Goal: Task Accomplishment & Management: Manage account settings

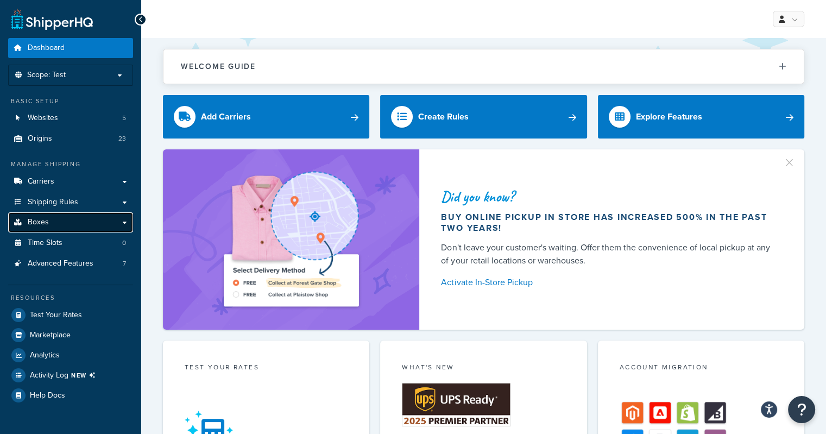
click at [96, 222] on link "Boxes" at bounding box center [70, 222] width 125 height 20
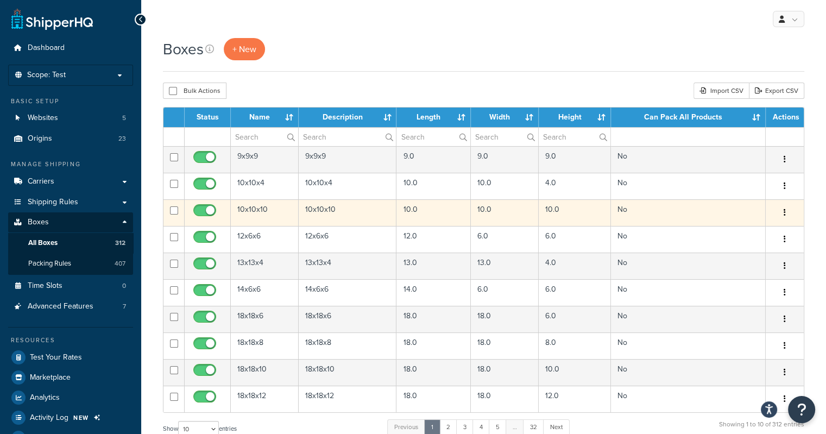
scroll to position [269, 0]
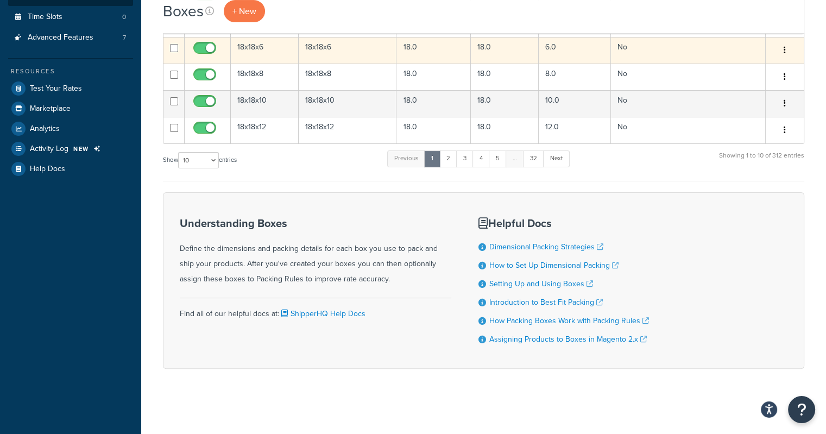
click at [265, 46] on td "18x18x6" at bounding box center [265, 50] width 68 height 27
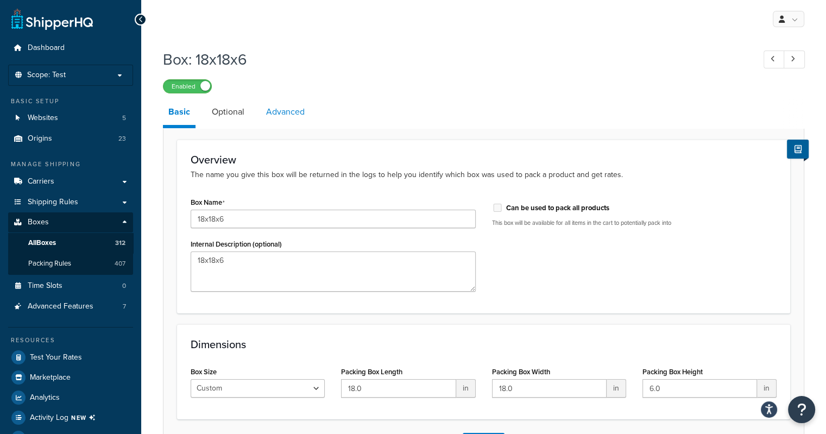
click at [283, 120] on link "Advanced" at bounding box center [285, 112] width 49 height 26
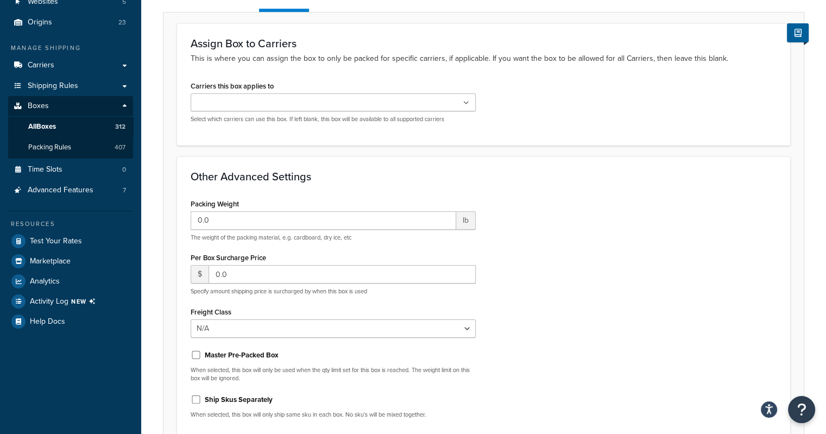
scroll to position [146, 0]
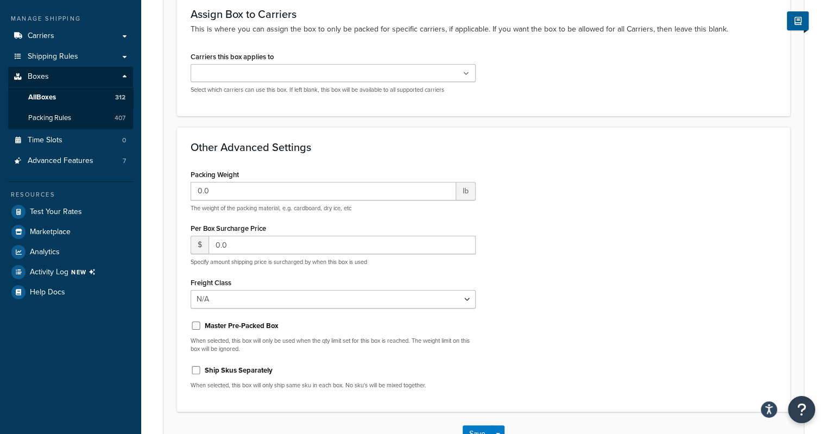
click at [299, 79] on ul at bounding box center [333, 73] width 285 height 18
click at [553, 156] on div "Other Advanced Settings Packing Weight 0.0 lb The weight of the packing materia…" at bounding box center [483, 269] width 613 height 285
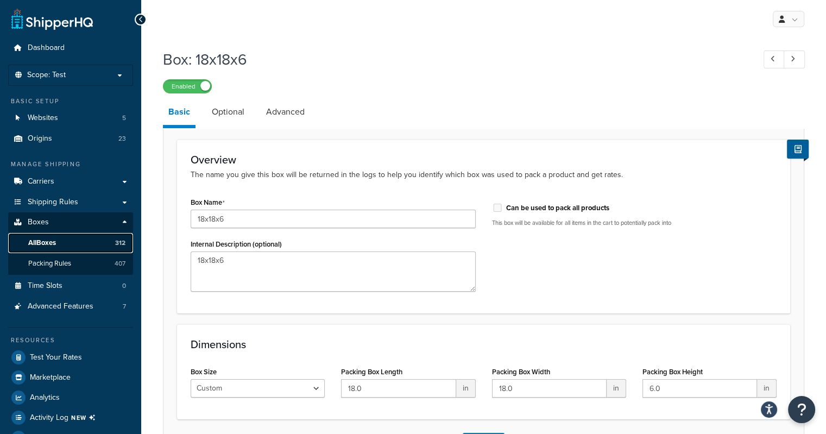
click at [53, 244] on span "All Boxes" at bounding box center [42, 242] width 28 height 9
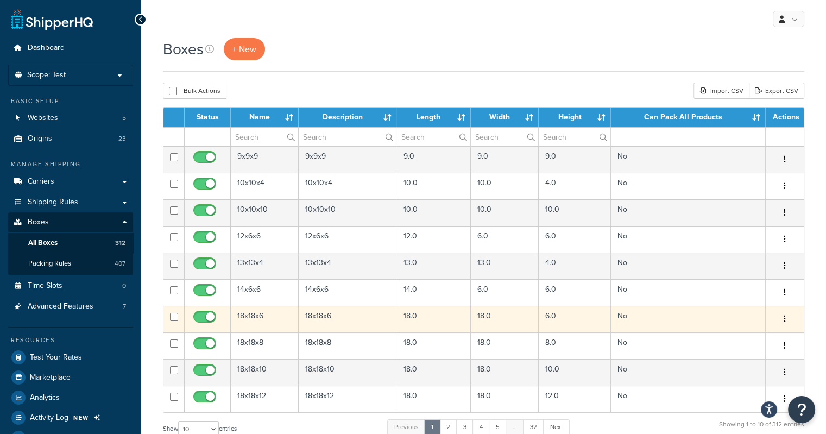
scroll to position [269, 0]
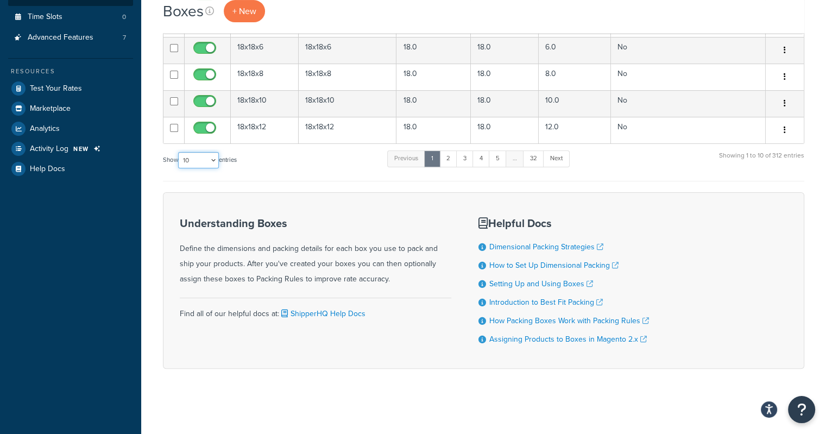
click at [205, 160] on select "10 15 25 50 100 1000" at bounding box center [198, 160] width 41 height 16
select select "1000"
click at [179, 152] on select "10 15 25 50 100 1000" at bounding box center [198, 160] width 41 height 16
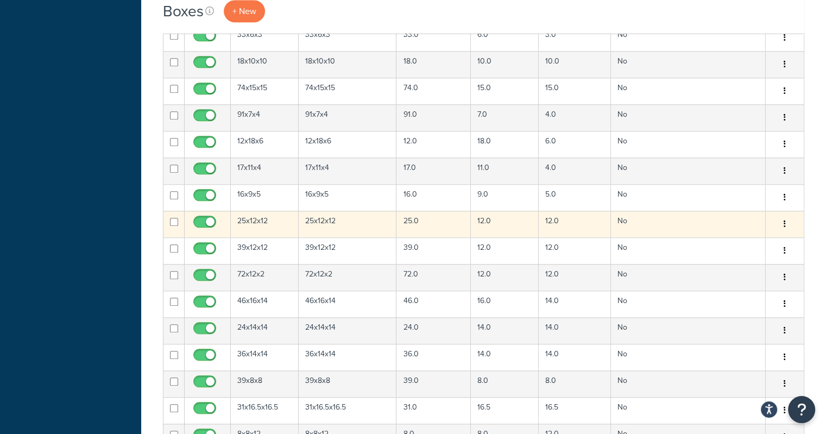
scroll to position [5140, 0]
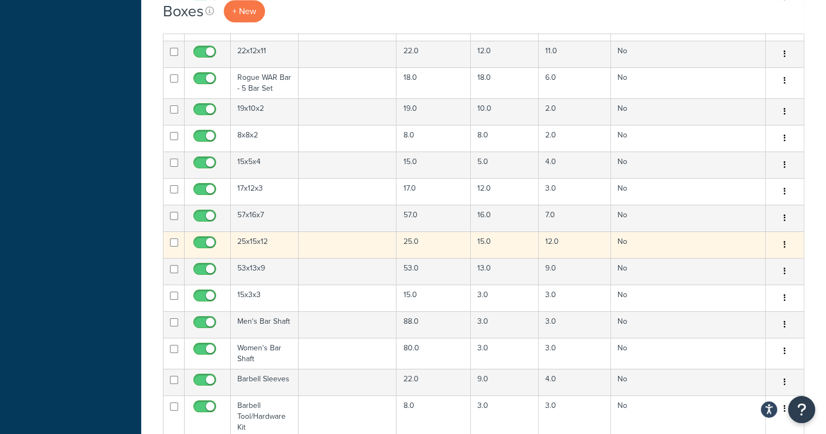
click at [330, 231] on td at bounding box center [348, 244] width 98 height 27
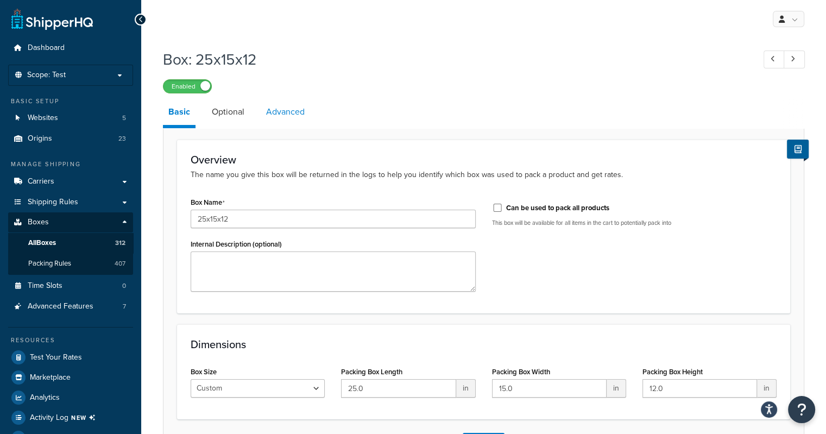
click at [280, 116] on link "Advanced" at bounding box center [285, 112] width 49 height 26
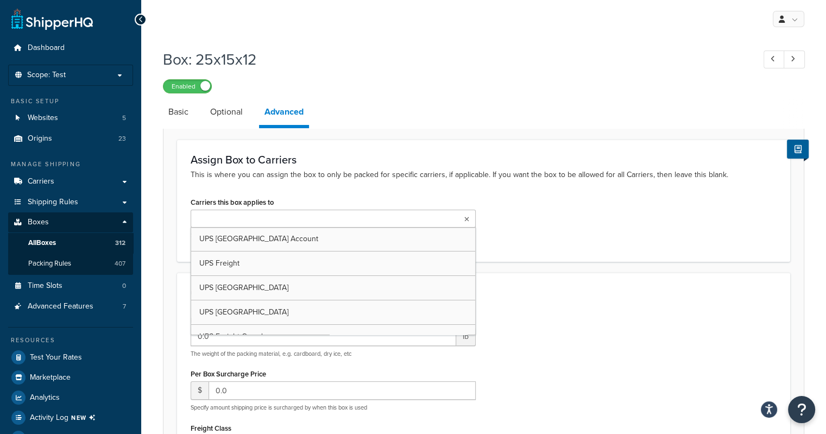
click at [254, 219] on input "Carriers this box applies to" at bounding box center [242, 219] width 96 height 12
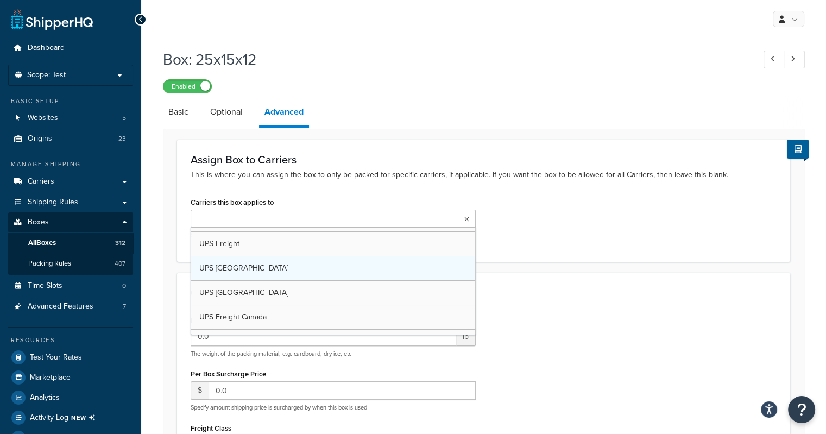
scroll to position [19, 0]
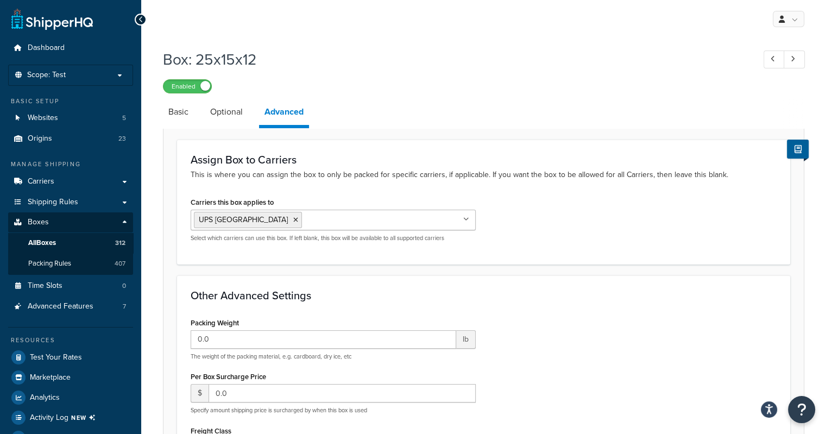
click at [467, 78] on div "Box: 25x15x12 Enabled" at bounding box center [483, 68] width 641 height 50
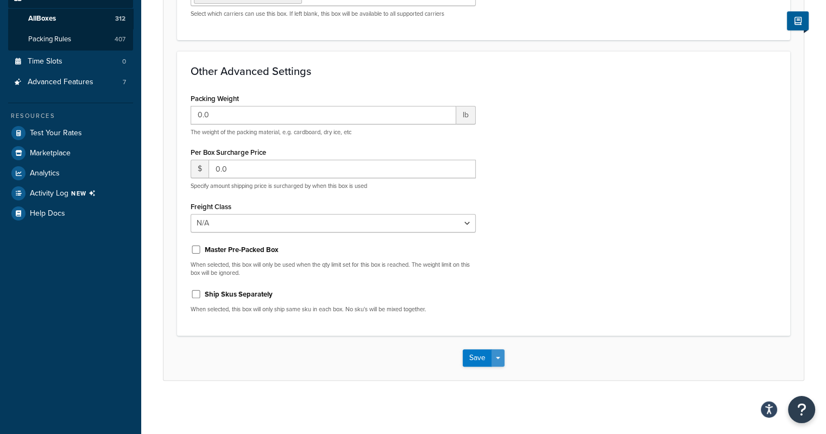
click at [497, 359] on button "Save Dropdown" at bounding box center [498, 357] width 13 height 17
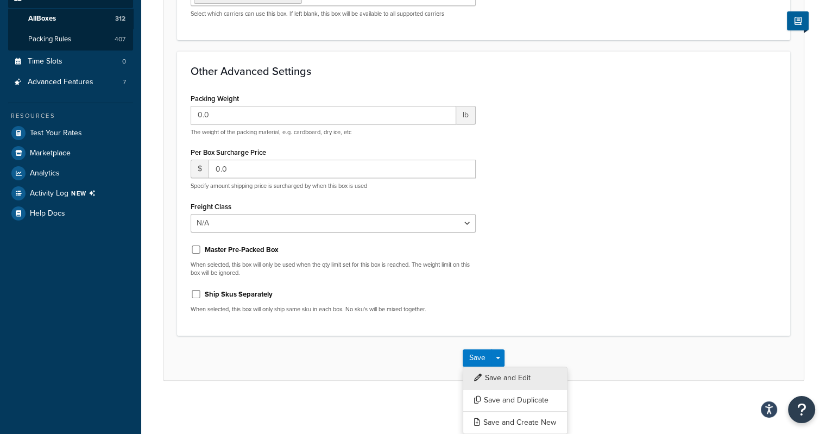
click at [490, 381] on button "Save and Edit" at bounding box center [515, 378] width 105 height 23
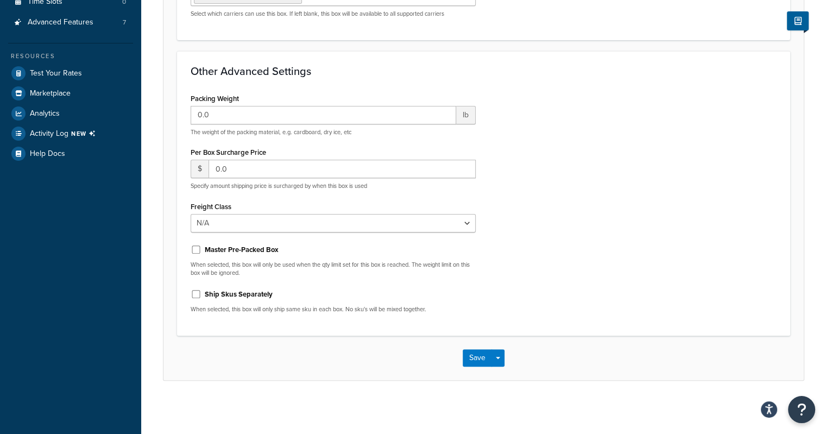
scroll to position [283, 0]
click at [459, 223] on select "N/A 50 55 60 65 70 77.5 85 92.5 100 110 125 150 175 200 250 300 400 500" at bounding box center [333, 224] width 285 height 18
click at [561, 219] on div "Packing Weight 0.0 lb The weight of the packing material, e.g. cardboard, dry i…" at bounding box center [483, 206] width 602 height 231
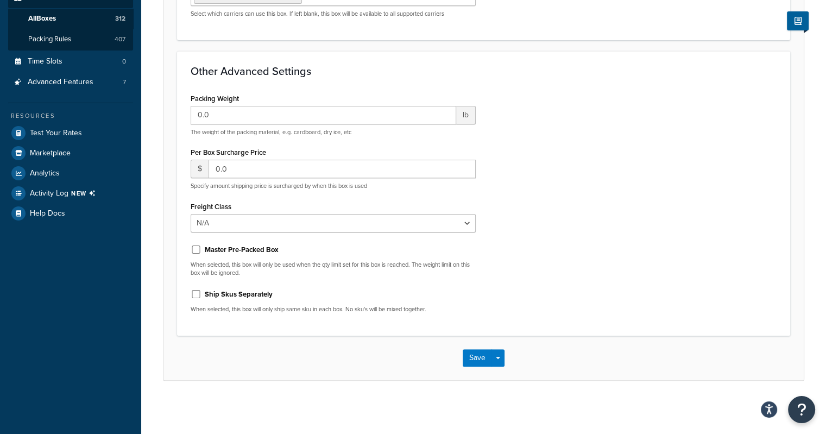
scroll to position [0, 0]
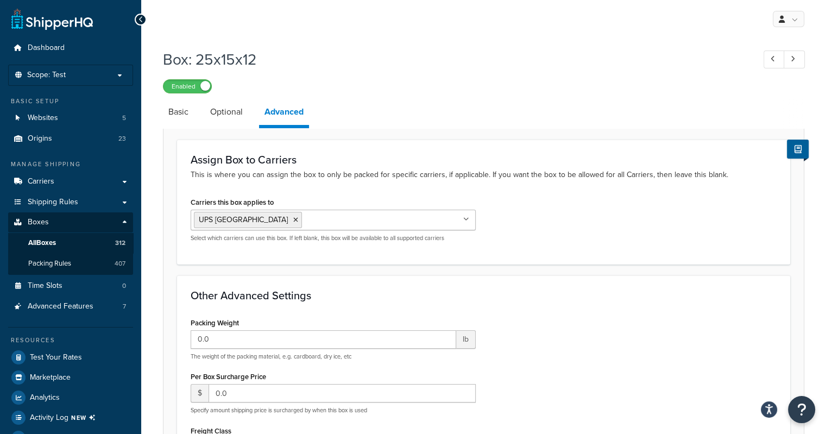
click at [352, 219] on ul "UPS Europe" at bounding box center [333, 220] width 285 height 21
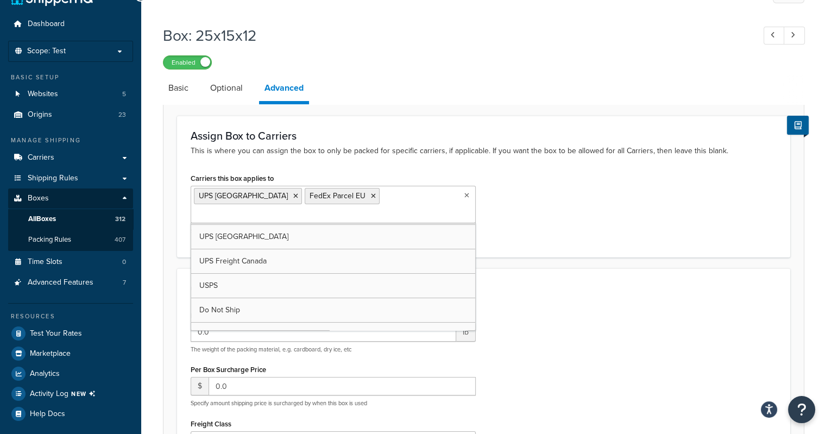
scroll to position [54, 0]
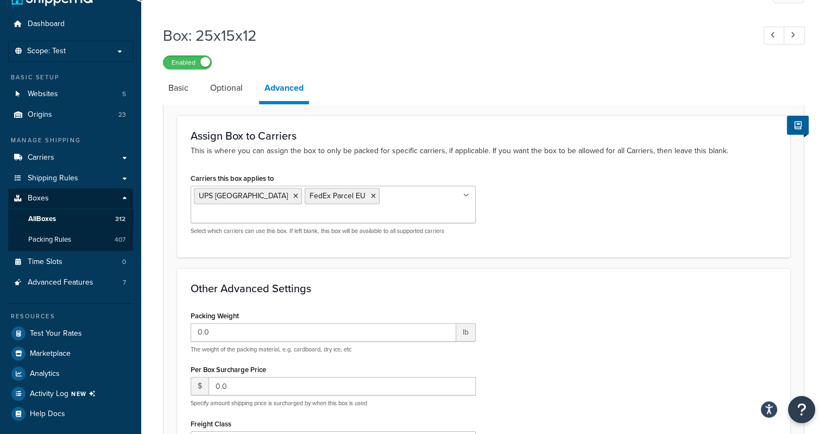
click at [290, 209] on input "Carriers this box applies to" at bounding box center [242, 215] width 96 height 12
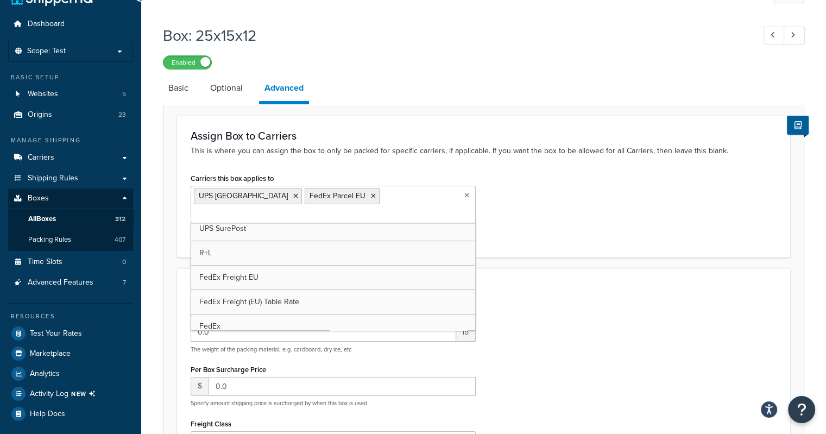
scroll to position [500, 0]
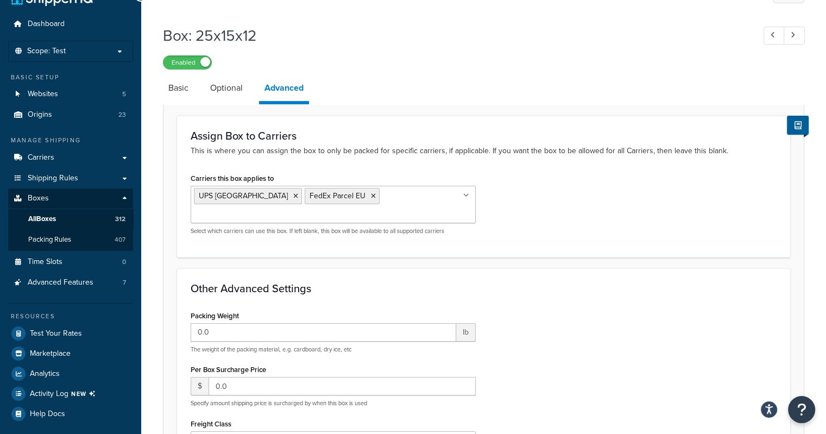
click at [418, 69] on div "Enabled" at bounding box center [483, 61] width 641 height 15
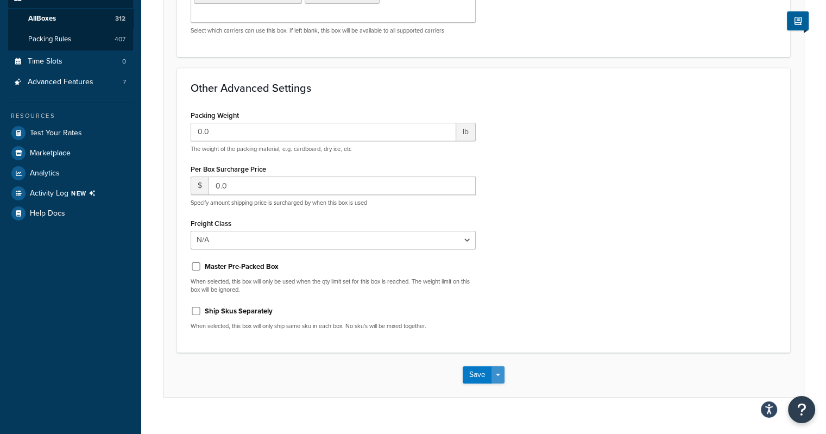
click at [499, 366] on button "Save Dropdown" at bounding box center [498, 374] width 13 height 17
click at [496, 383] on button "Save and Edit" at bounding box center [515, 394] width 105 height 23
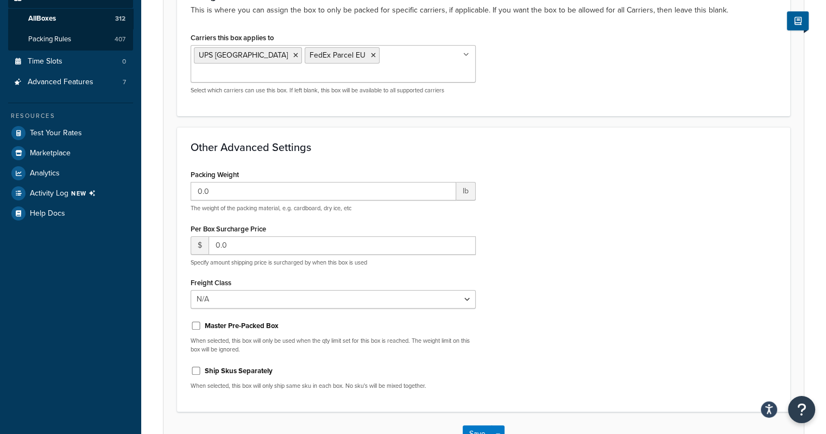
scroll to position [0, 0]
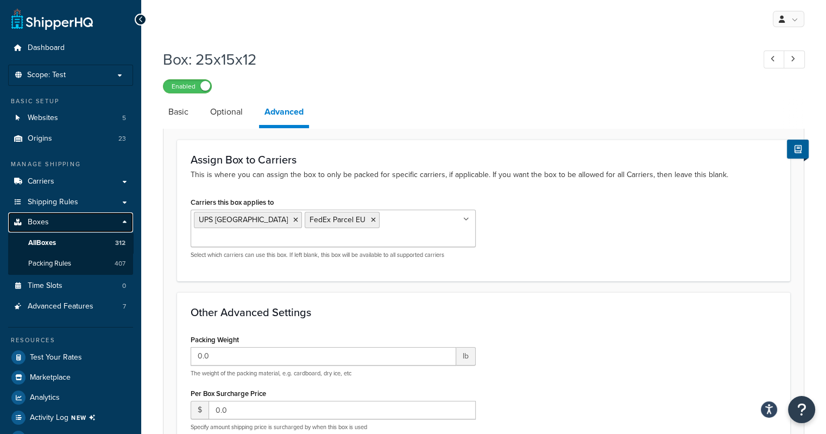
click at [51, 220] on link "Boxes" at bounding box center [70, 222] width 125 height 20
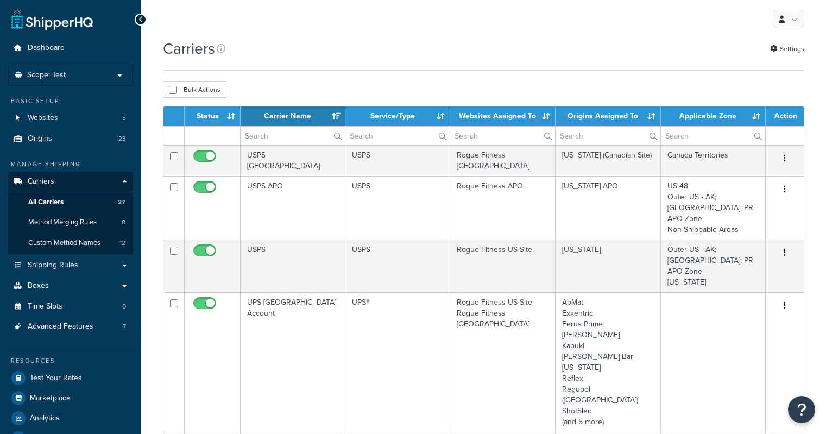
select select "15"
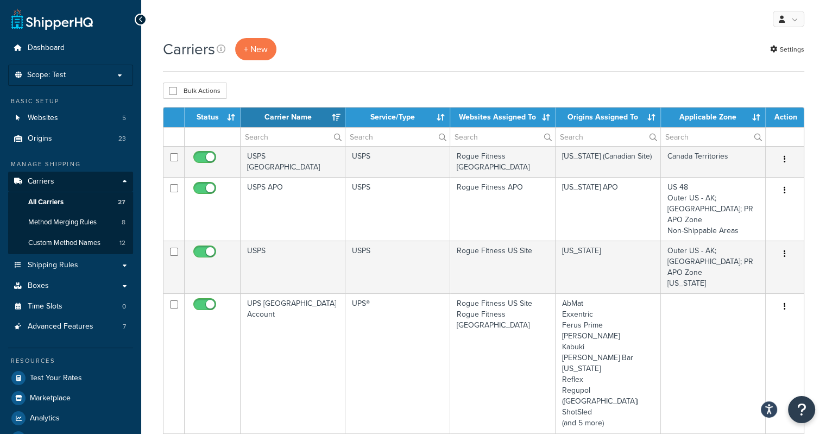
click at [515, 117] on th "Websites Assigned To" at bounding box center [502, 118] width 105 height 20
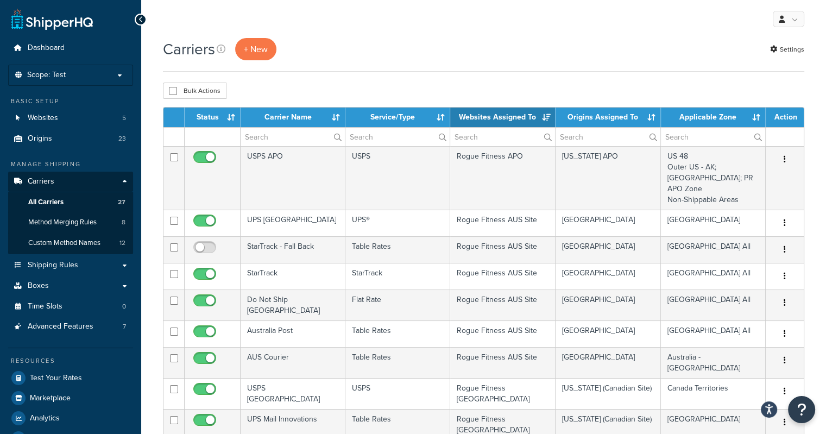
click at [515, 117] on th "Websites Assigned To" at bounding box center [502, 118] width 105 height 20
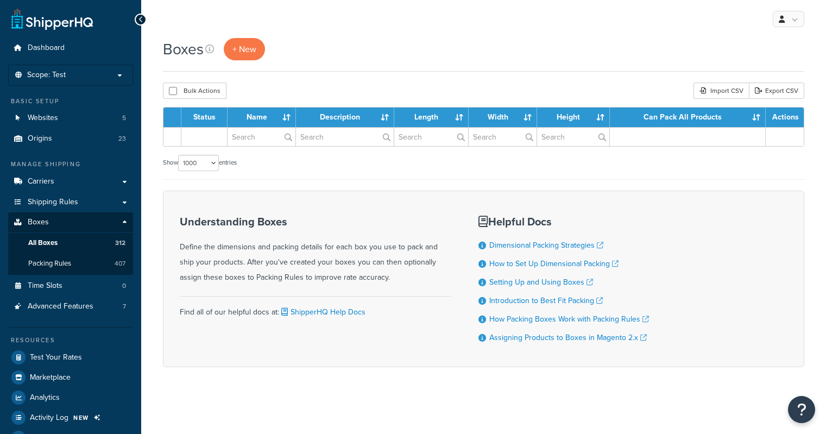
select select "1000"
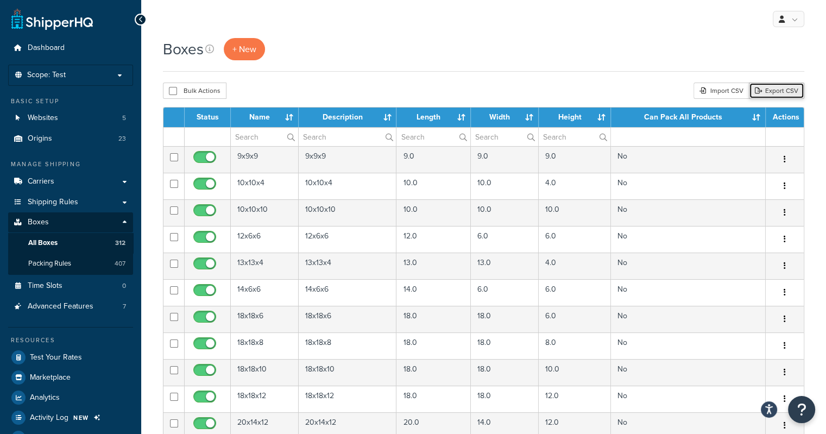
click at [769, 91] on link "Export CSV" at bounding box center [776, 91] width 55 height 16
click at [721, 90] on div "Import CSV" at bounding box center [721, 91] width 55 height 16
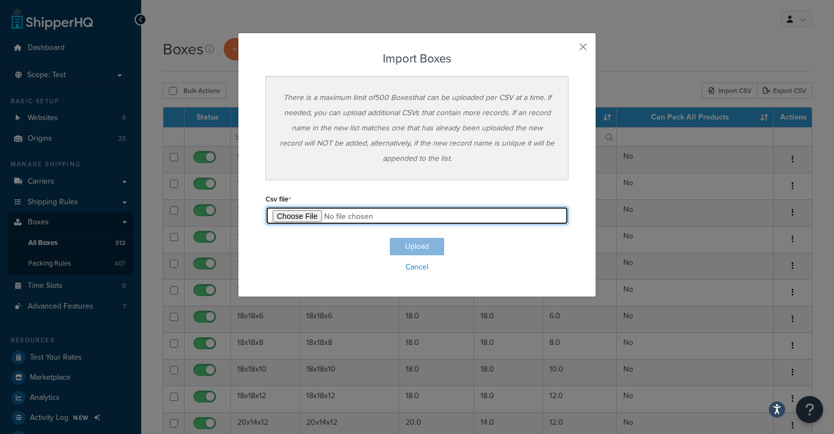
click at [303, 212] on input "file" at bounding box center [417, 215] width 303 height 18
type input "C:\fakepath\Box Export-2025-08-18 1136- Carriers added.csv"
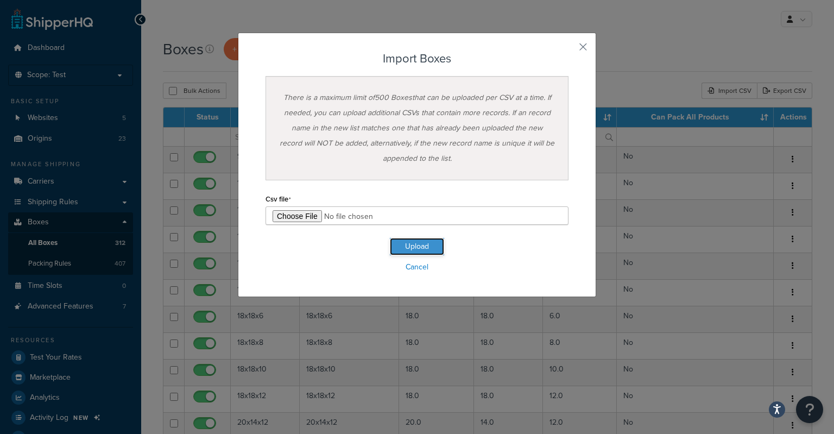
click at [418, 245] on button "Upload" at bounding box center [417, 246] width 54 height 17
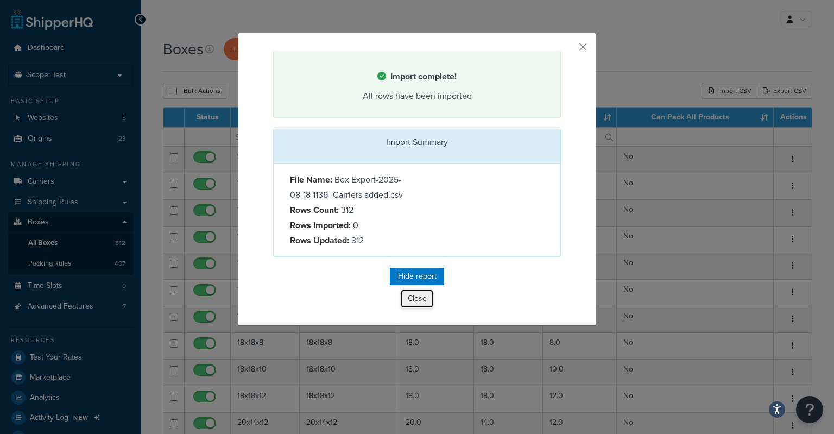
click at [419, 303] on button "Close" at bounding box center [417, 298] width 33 height 18
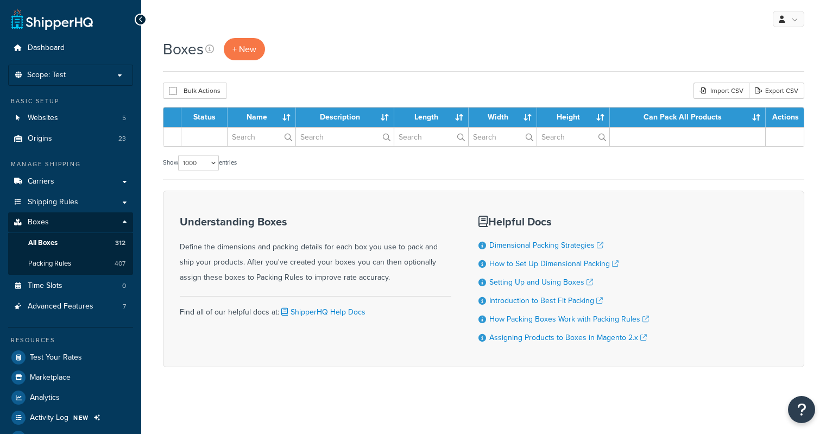
select select "1000"
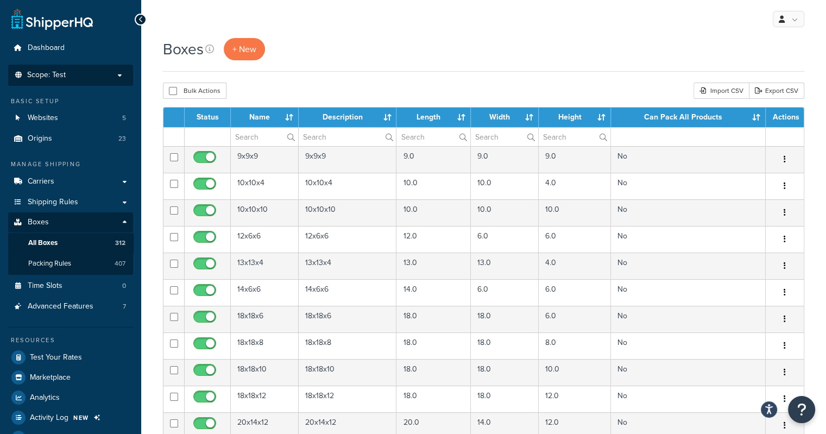
click at [94, 72] on p "Scope: Test" at bounding box center [70, 75] width 115 height 9
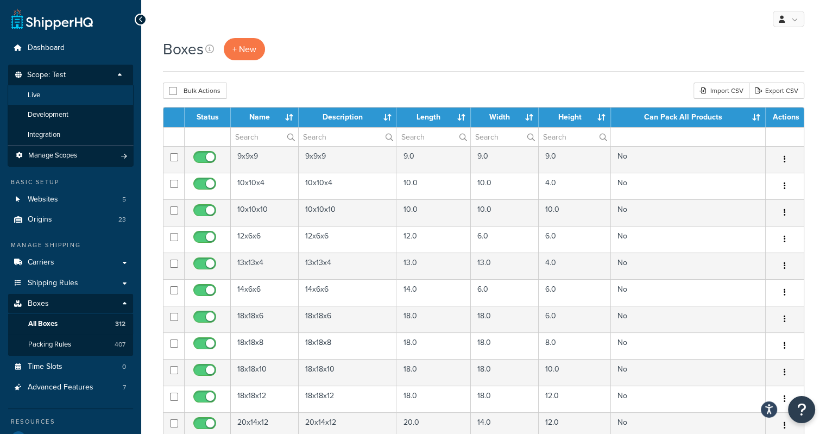
click at [55, 91] on li "Live" at bounding box center [71, 95] width 126 height 20
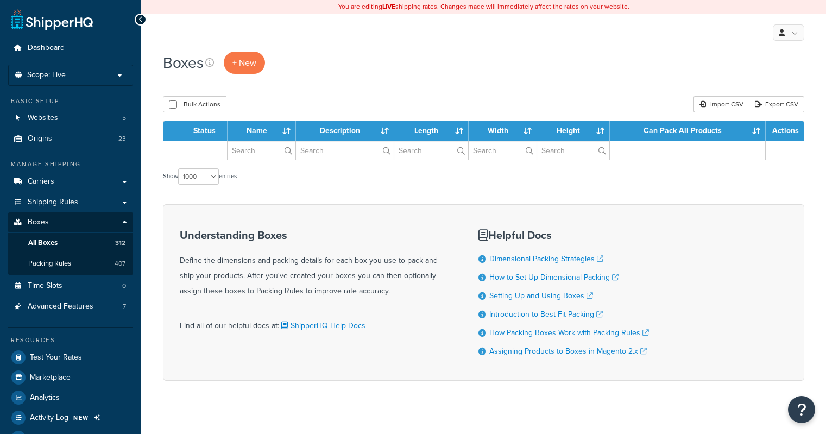
select select "1000"
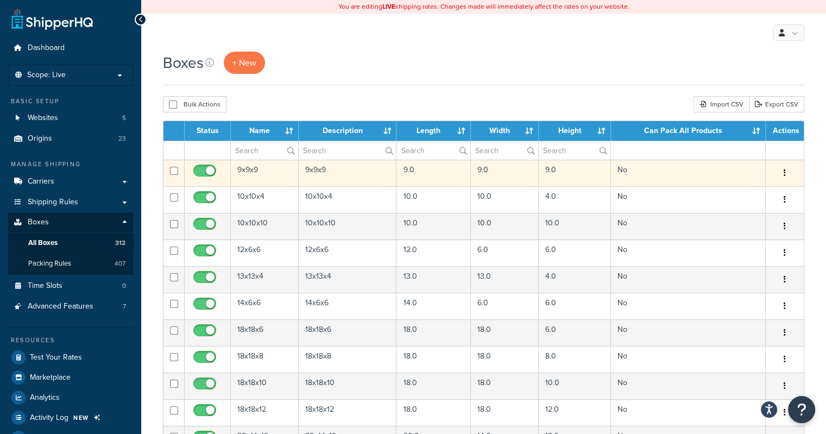
click at [362, 173] on td "9x9x9" at bounding box center [348, 173] width 98 height 27
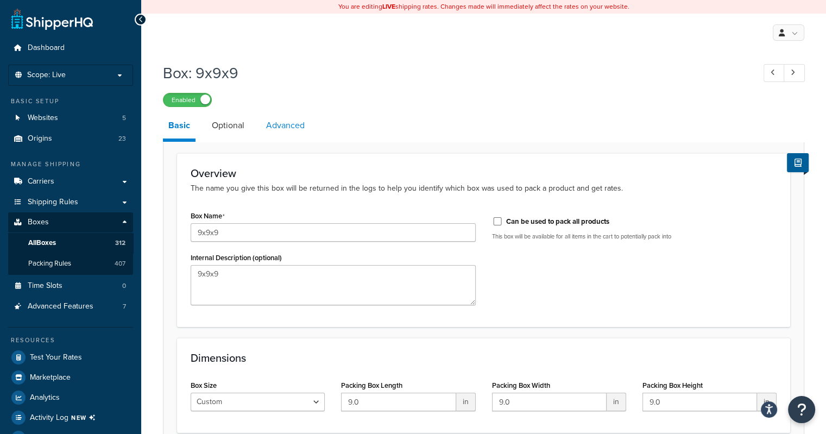
click at [293, 131] on link "Advanced" at bounding box center [285, 125] width 49 height 26
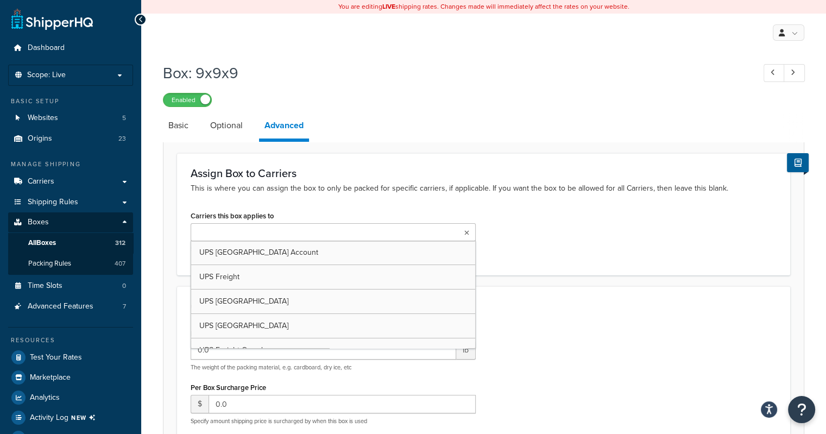
click at [293, 234] on ul at bounding box center [333, 232] width 285 height 18
click at [285, 233] on ul at bounding box center [333, 232] width 285 height 18
click at [264, 225] on ul at bounding box center [333, 232] width 285 height 18
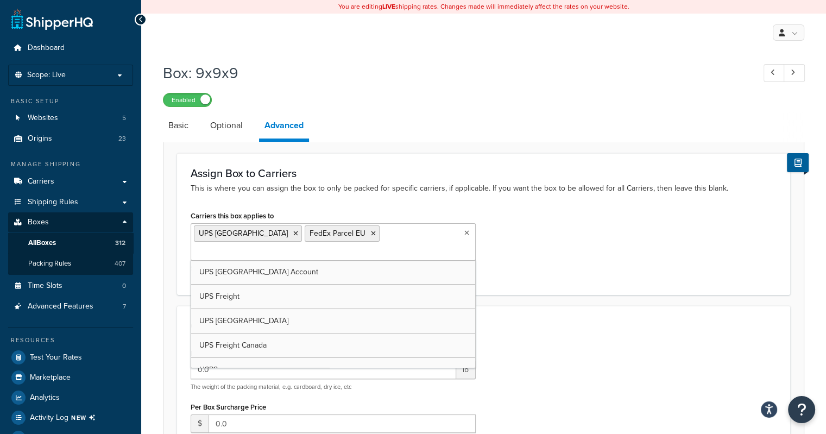
click at [465, 90] on div "Box: 9x9x9 Enabled" at bounding box center [483, 82] width 641 height 50
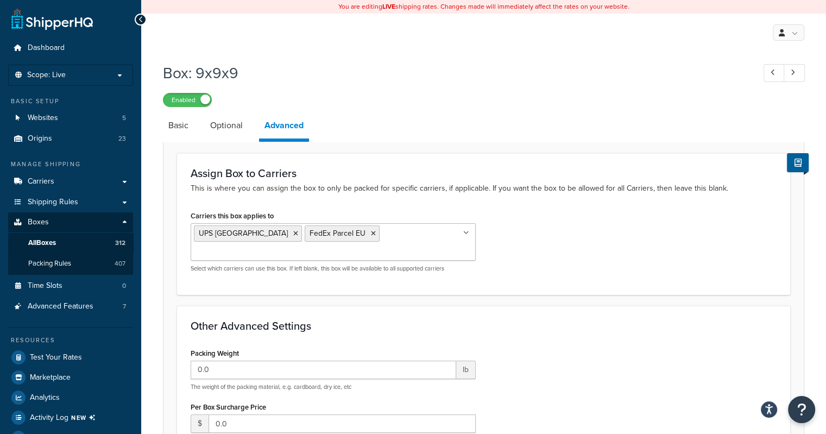
scroll to position [238, 0]
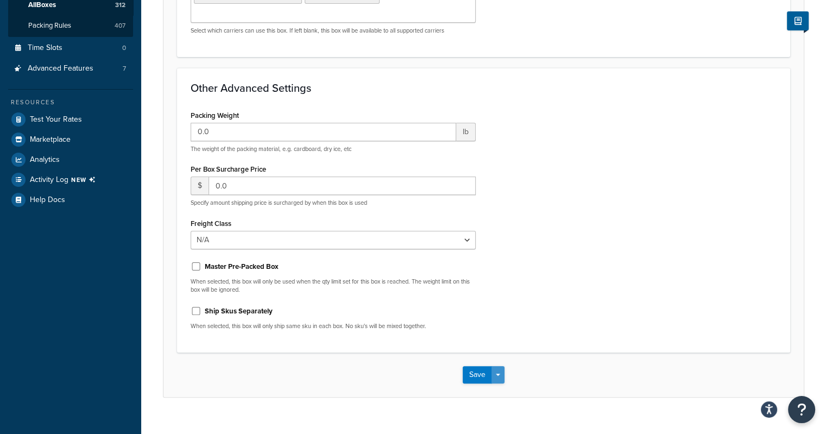
click at [499, 366] on button "Save Dropdown" at bounding box center [498, 374] width 13 height 17
click at [500, 383] on button "Save and Edit" at bounding box center [515, 394] width 105 height 23
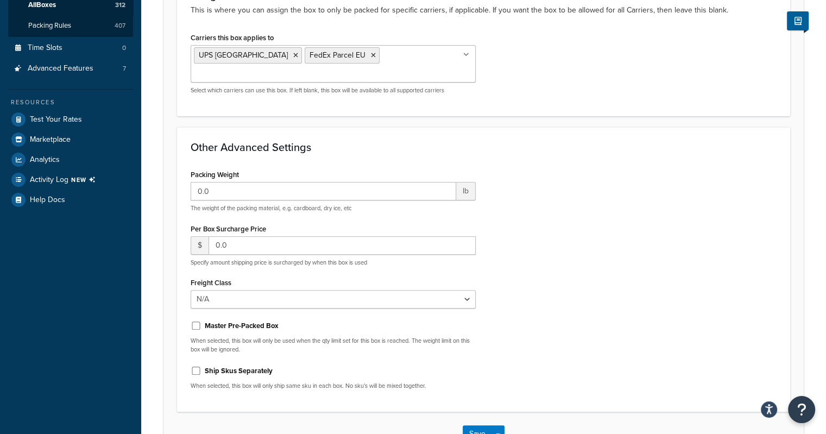
scroll to position [0, 0]
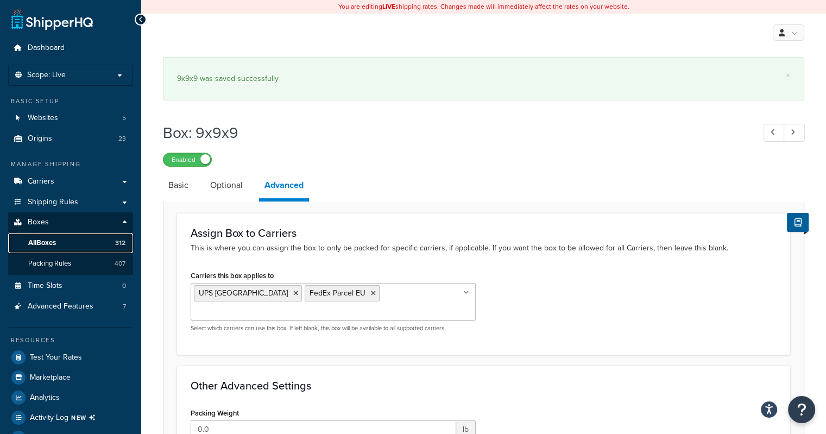
click at [43, 242] on span "All Boxes" at bounding box center [42, 242] width 28 height 9
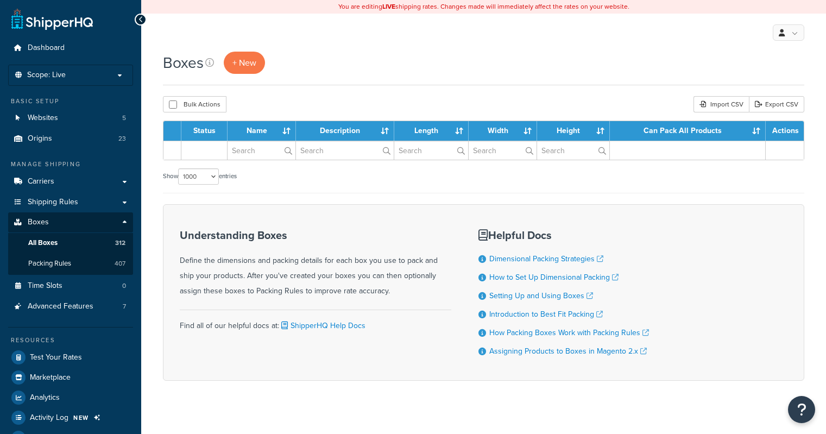
select select "1000"
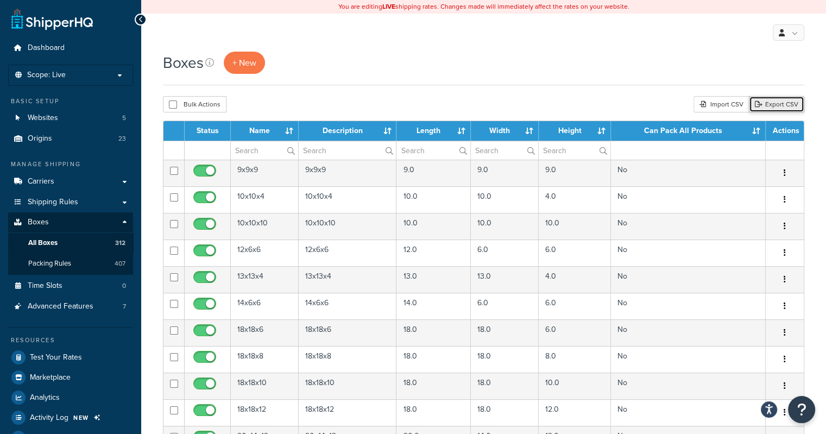
click at [774, 107] on link "Export CSV" at bounding box center [776, 104] width 55 height 16
click at [722, 103] on div "Import CSV" at bounding box center [721, 104] width 55 height 16
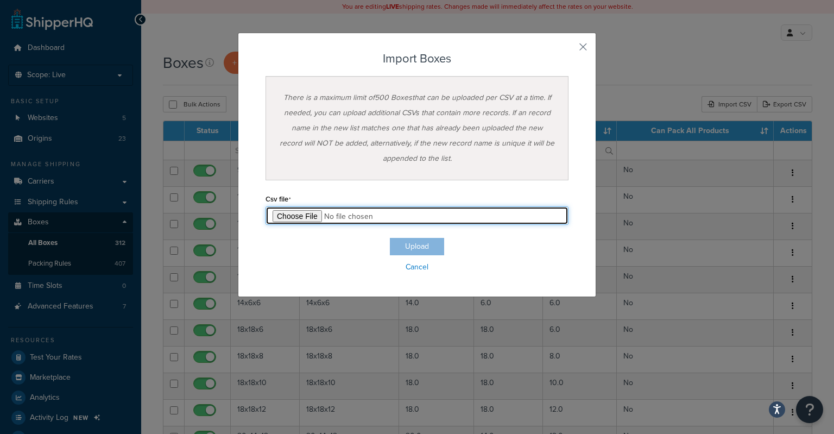
click at [276, 215] on input "file" at bounding box center [417, 215] width 303 height 18
type input "C:\fakepath\Box Export-2025-08-18 1148-carriers-prod.csv"
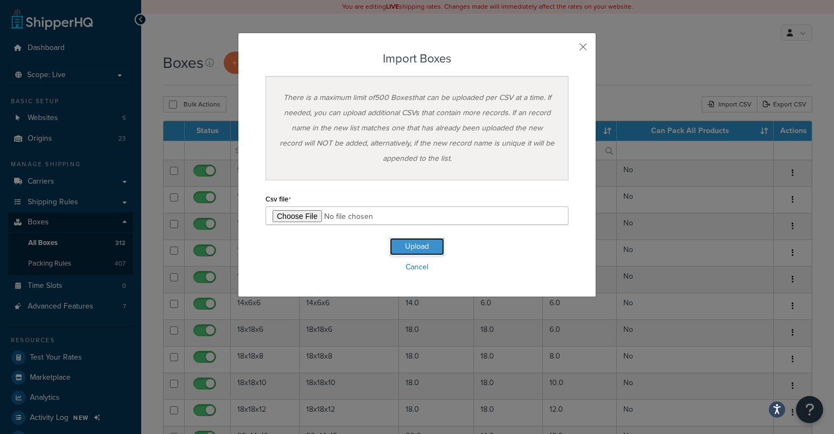
click at [426, 245] on button "Upload" at bounding box center [417, 246] width 54 height 17
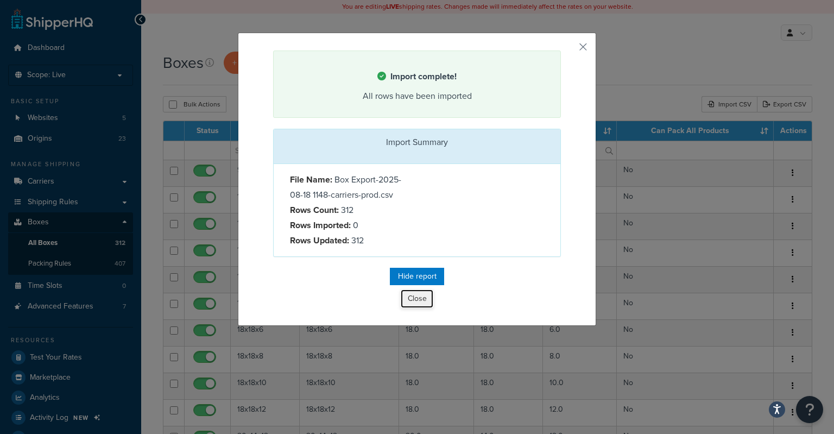
click at [411, 292] on button "Close" at bounding box center [417, 298] width 33 height 18
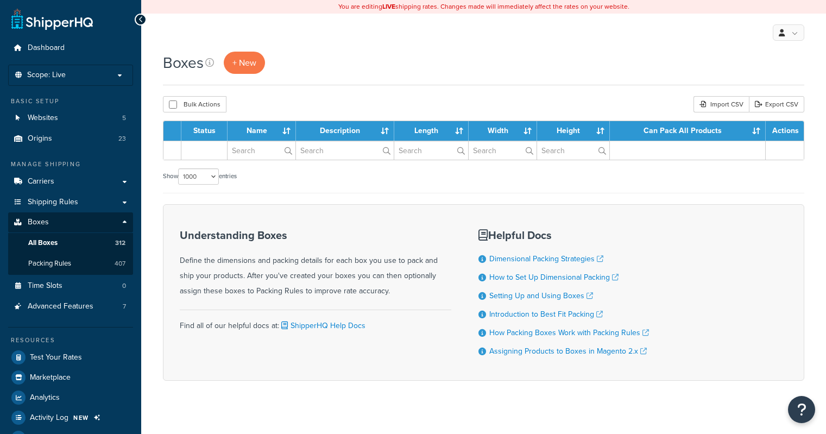
select select "1000"
